Goal: Transaction & Acquisition: Purchase product/service

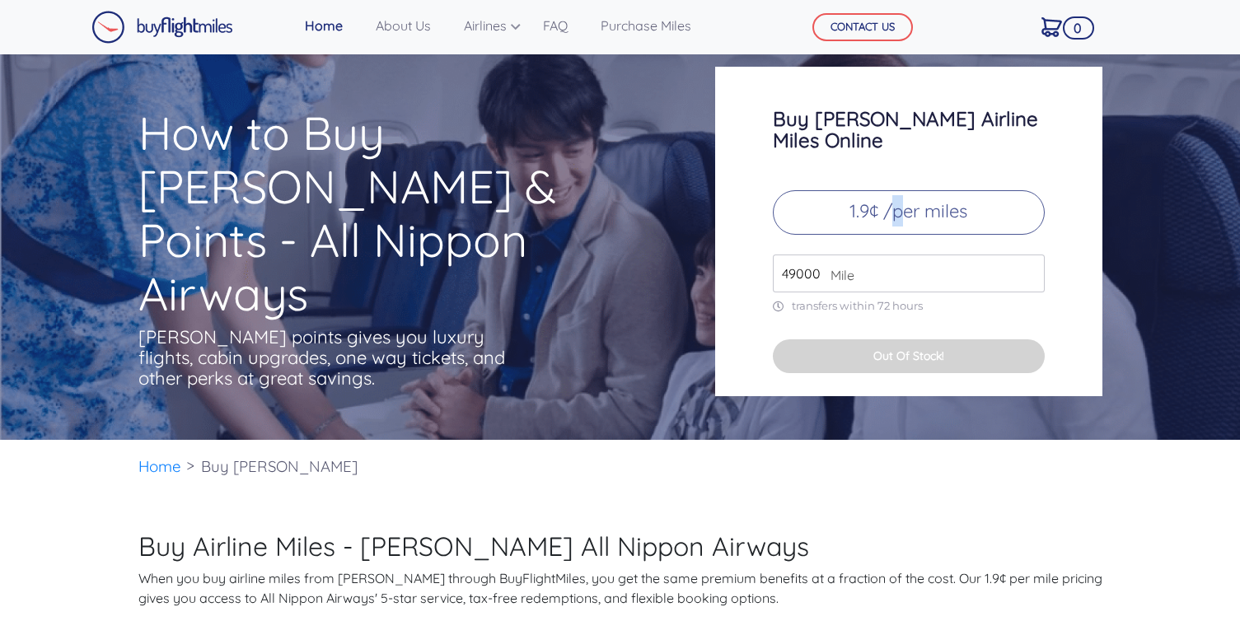
click at [897, 199] on p "1.9¢ /per miles" at bounding box center [909, 212] width 272 height 44
click at [893, 255] on input "49000" at bounding box center [909, 274] width 272 height 38
paste input "28000"
drag, startPoint x: 885, startPoint y: 255, endPoint x: 826, endPoint y: 253, distance: 58.5
click at [826, 255] on div "2800049000 Mile" at bounding box center [909, 274] width 272 height 38
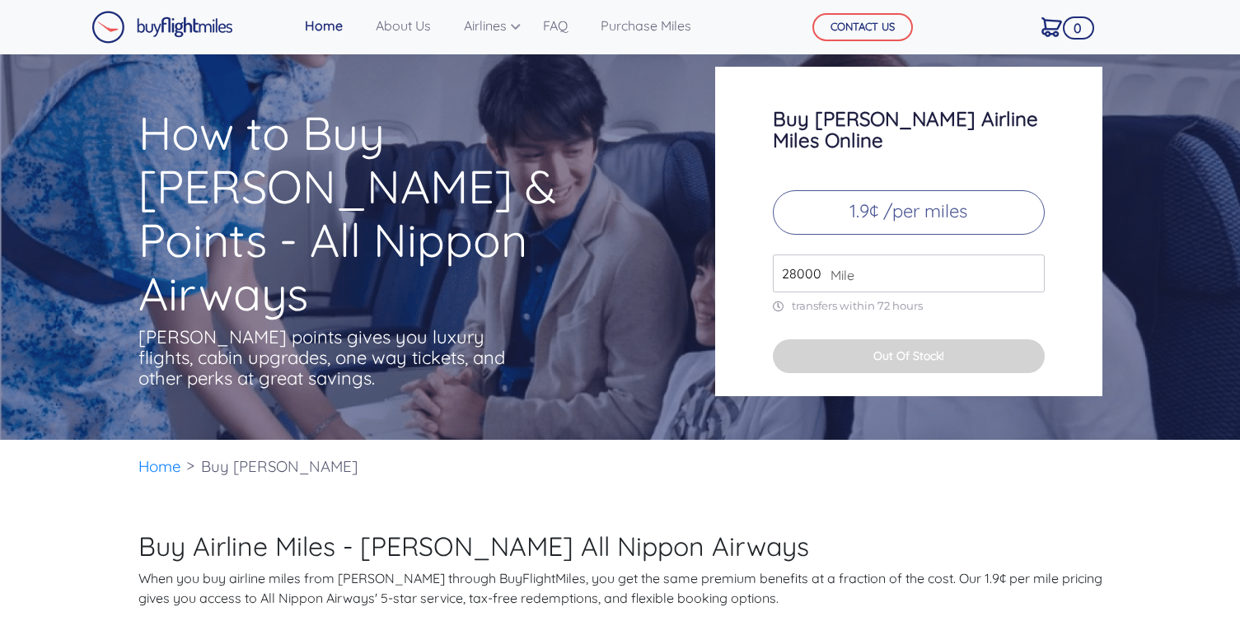
type input "28000"
click at [1004, 299] on p "transfers within 72 hours" at bounding box center [909, 306] width 272 height 14
click at [917, 190] on p "1.9¢ /per miles" at bounding box center [909, 212] width 272 height 44
click at [912, 260] on input "28000" at bounding box center [909, 274] width 272 height 38
click at [951, 193] on p "1.9¢ /per miles" at bounding box center [909, 212] width 272 height 44
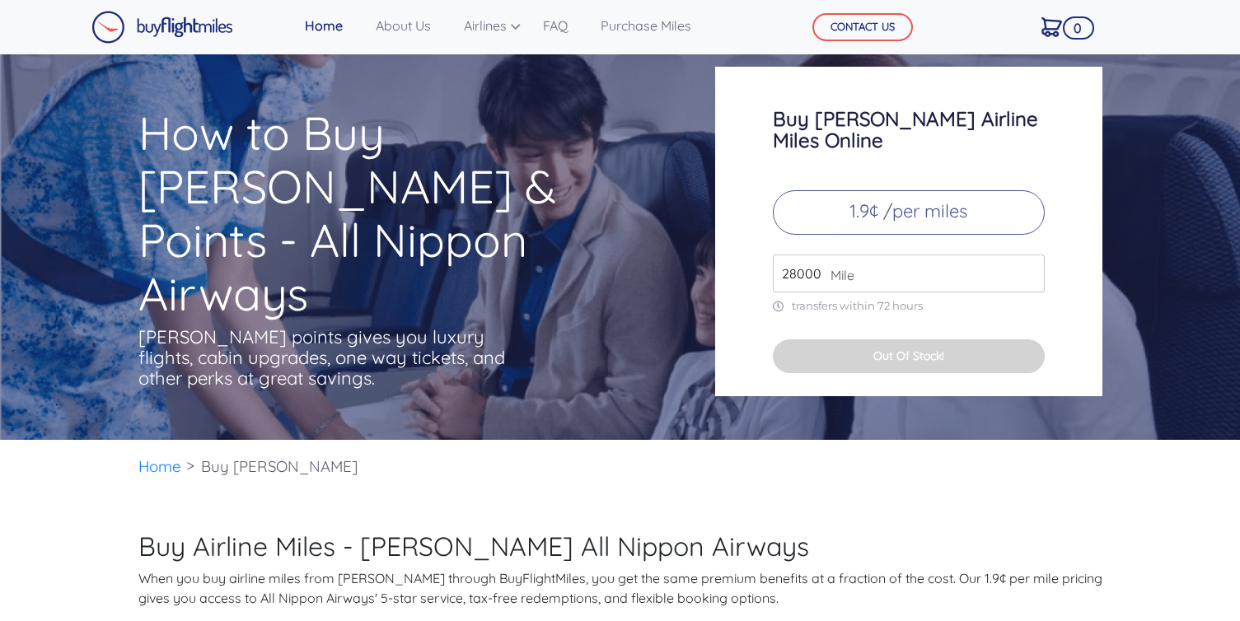
click at [933, 277] on div "Buy [PERSON_NAME] Airline Miles Online 1.9¢ /per miles 28000 Mile transfers wit…" at bounding box center [908, 232] width 387 height 330
click at [920, 266] on input "28000" at bounding box center [909, 274] width 272 height 38
click at [919, 294] on div "Buy [PERSON_NAME] Airline Miles Online 1.9¢ /per miles 28000 Mile transfers wit…" at bounding box center [908, 232] width 387 height 330
